Goal: Entertainment & Leisure: Consume media (video, audio)

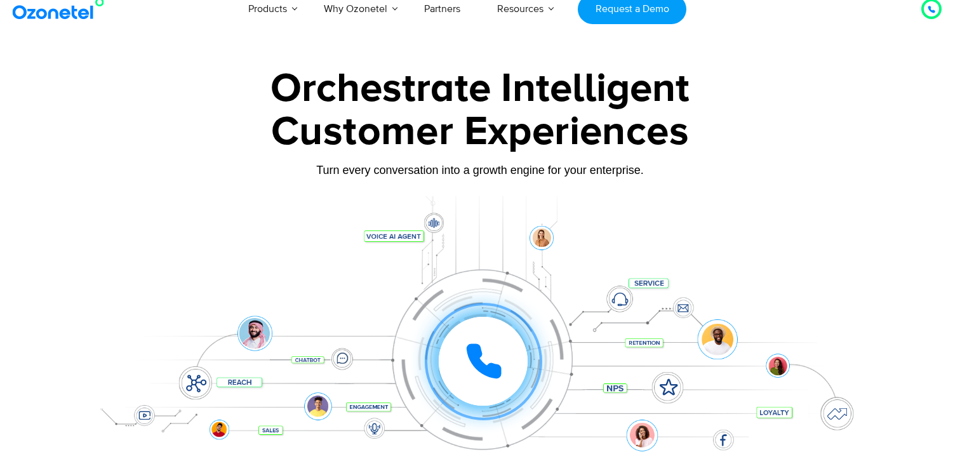
scroll to position [1, 0]
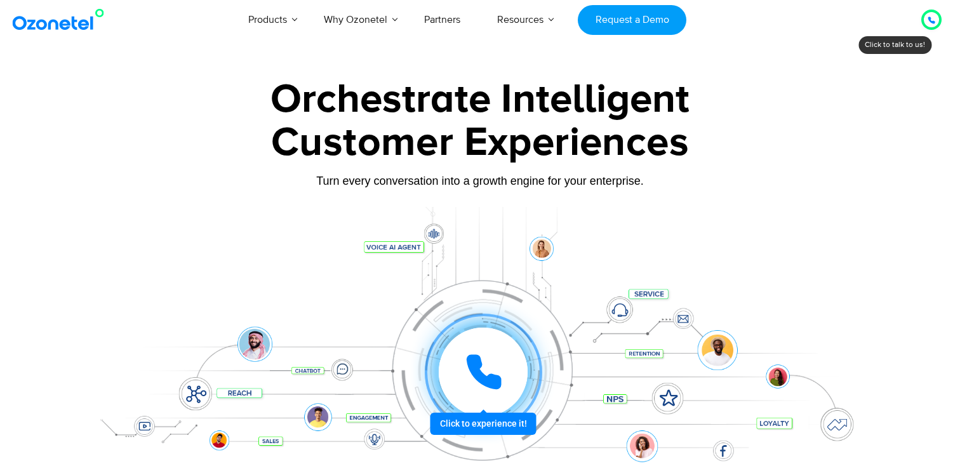
click at [833, 149] on div "Customer Experiences" at bounding box center [479, 142] width 793 height 61
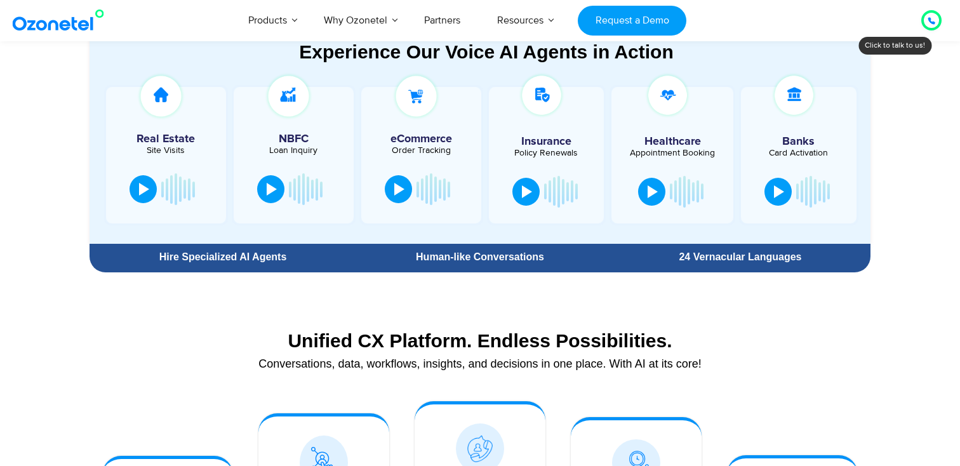
scroll to position [734, 0]
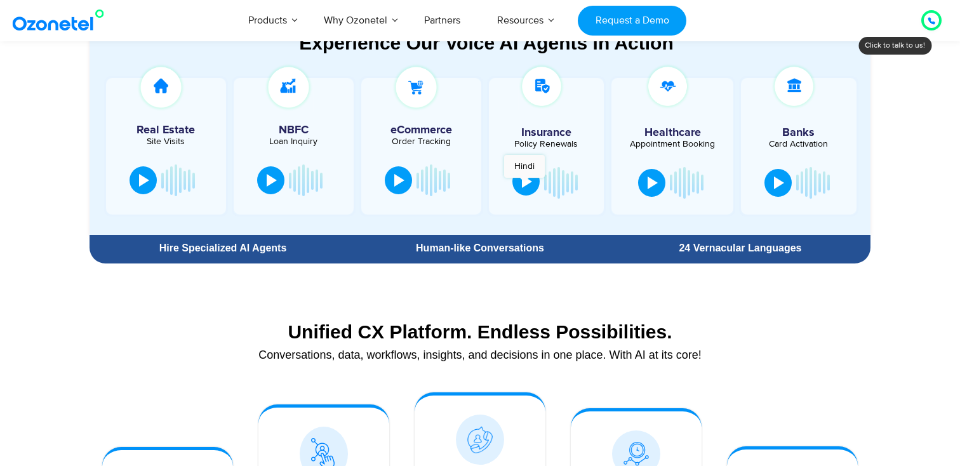
click at [524, 184] on div at bounding box center [527, 181] width 10 height 13
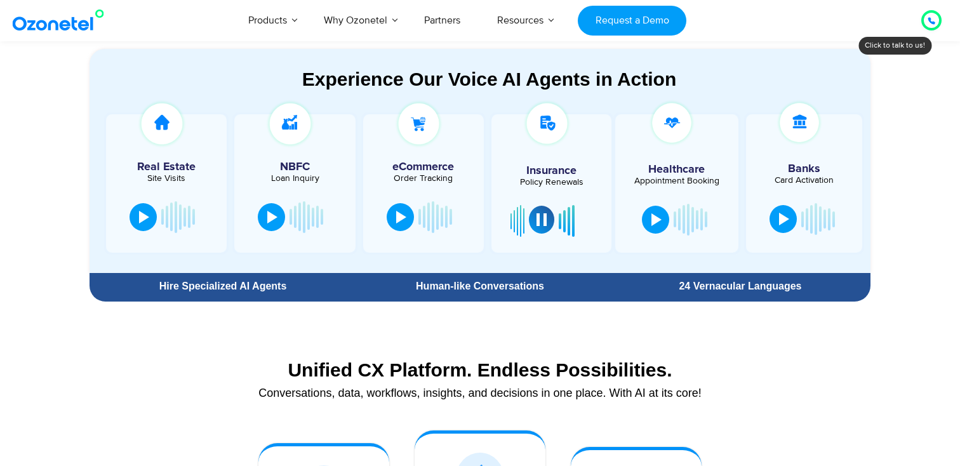
scroll to position [694, 0]
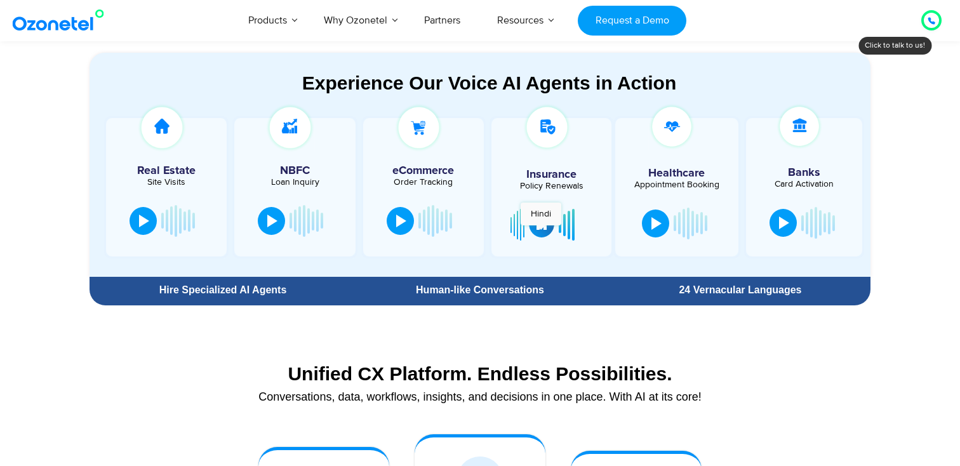
click at [541, 232] on button at bounding box center [541, 223] width 25 height 28
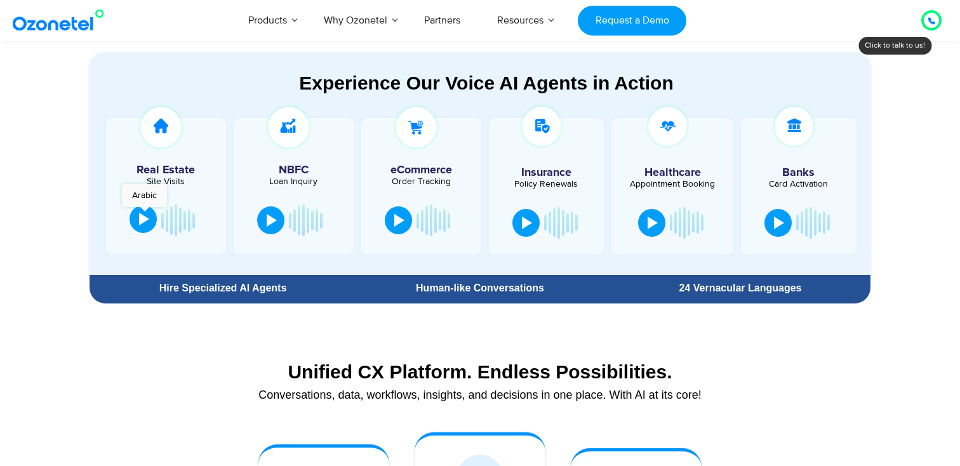
click at [144, 213] on div at bounding box center [144, 219] width 10 height 13
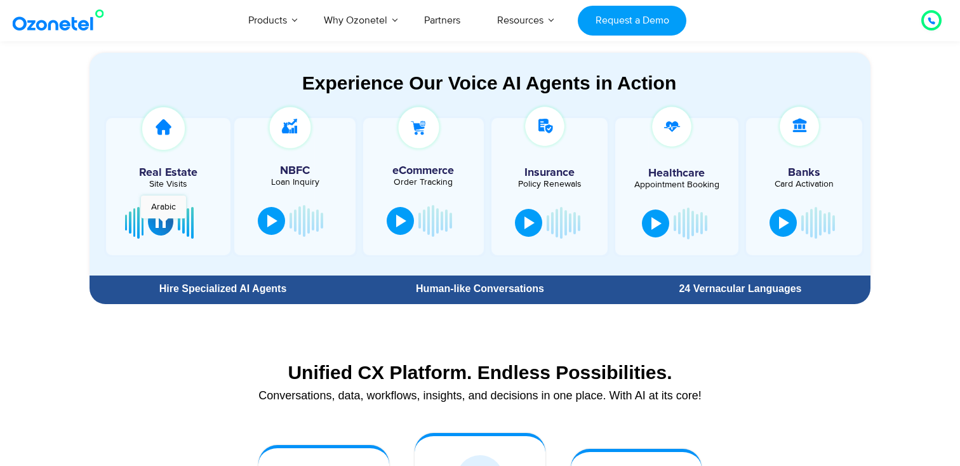
click at [163, 225] on div at bounding box center [161, 221] width 10 height 13
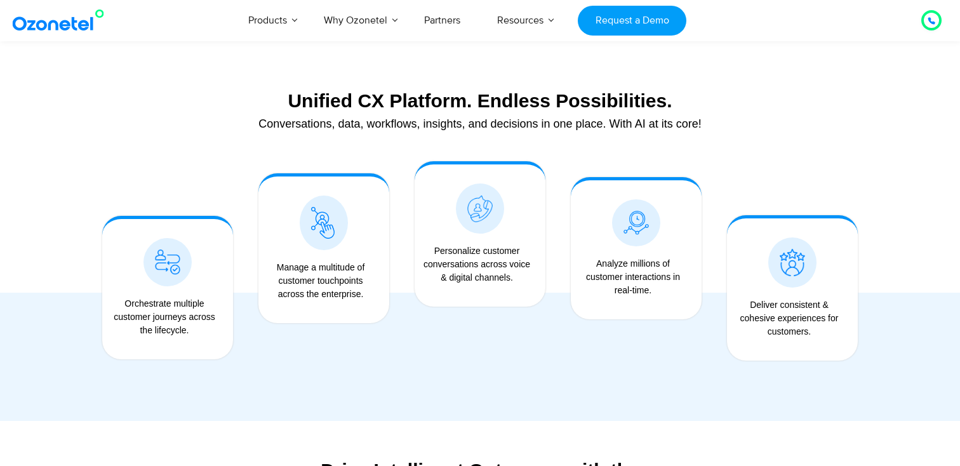
scroll to position [960, 0]
